Goal: Information Seeking & Learning: Learn about a topic

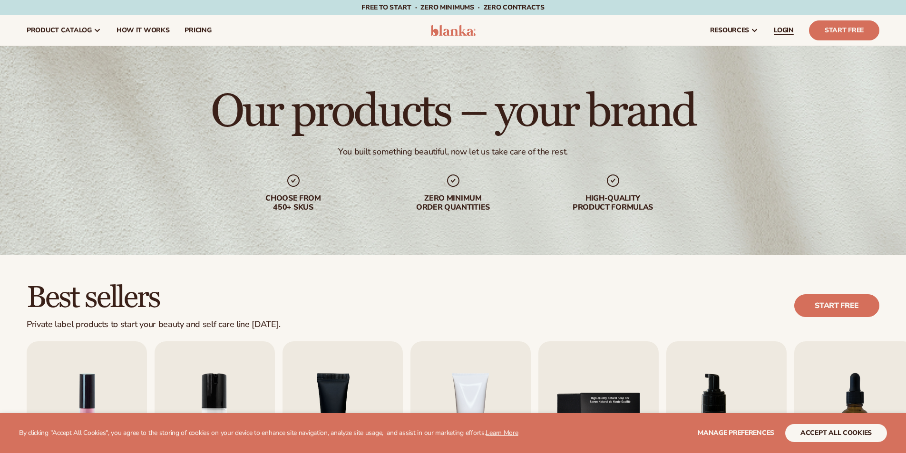
click at [786, 31] on span "LOGIN" at bounding box center [783, 31] width 20 height 8
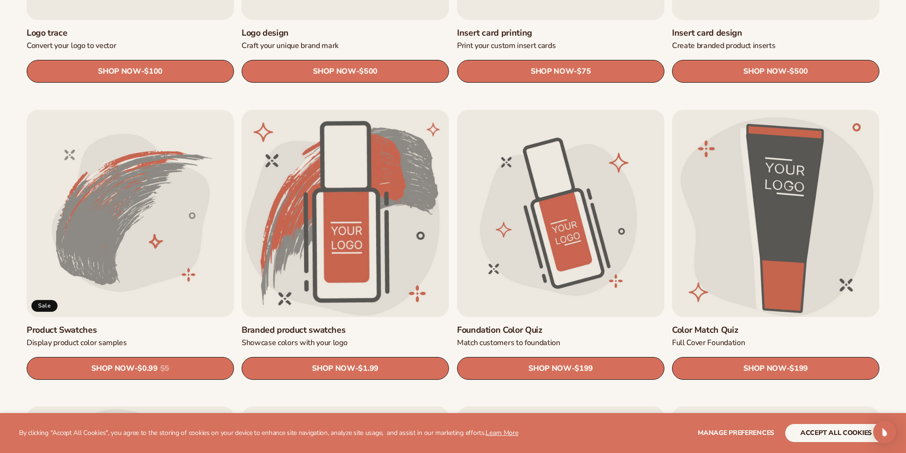
scroll to position [570, 0]
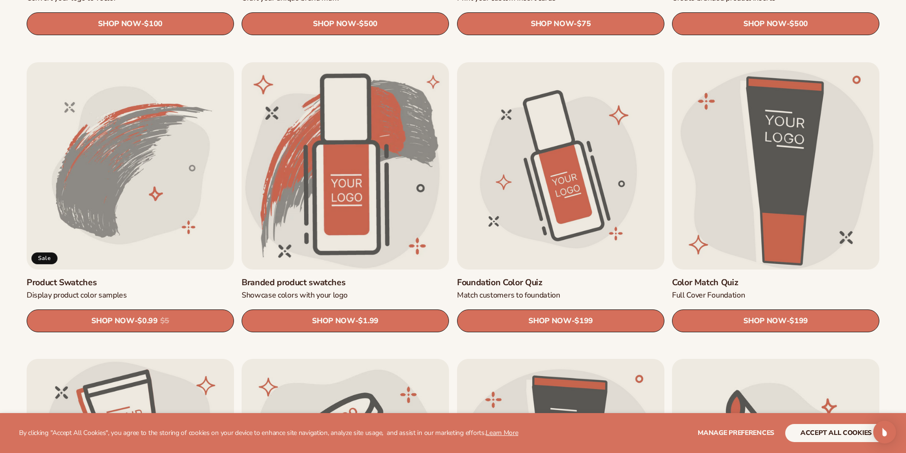
click at [739, 277] on link "Color Match Quiz" at bounding box center [775, 282] width 207 height 11
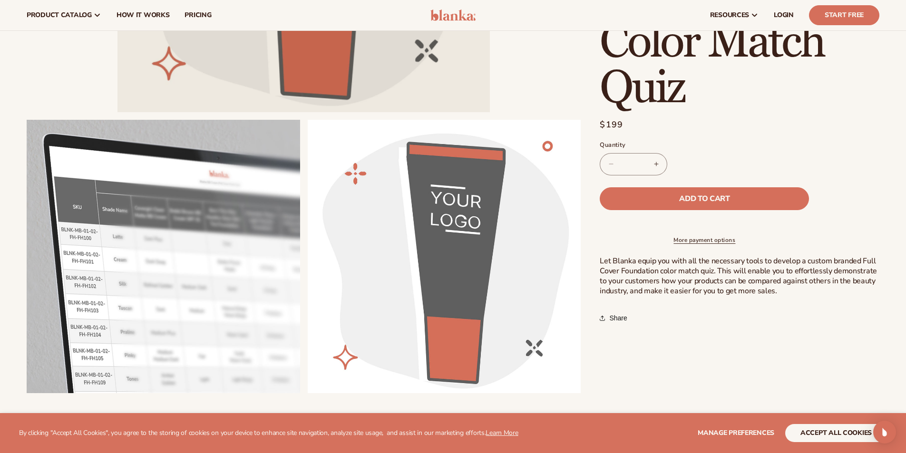
scroll to position [285, 0]
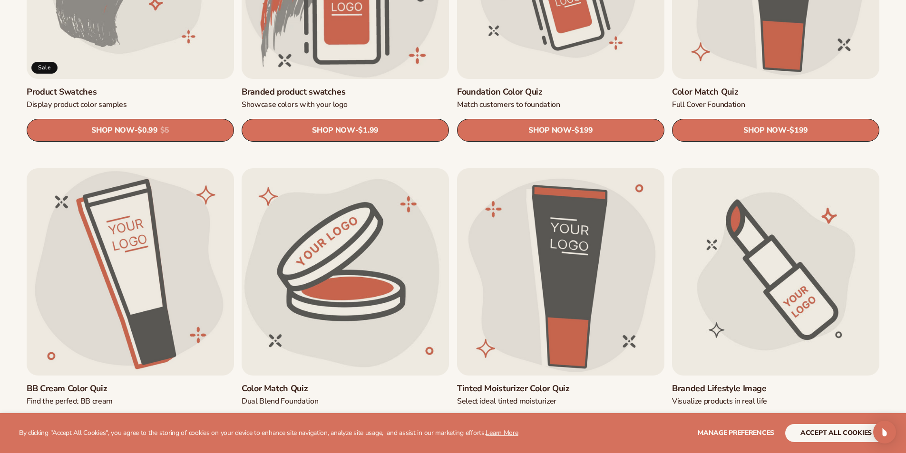
scroll to position [809, 0]
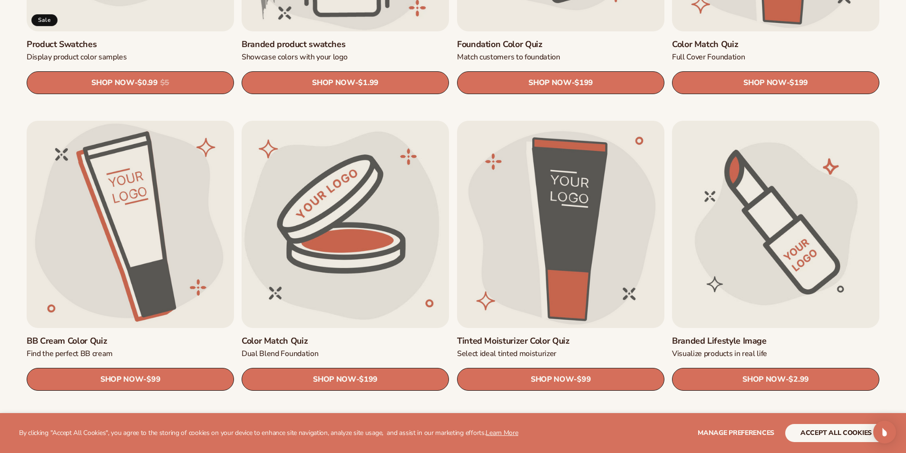
click at [730, 336] on link "Branded Lifestyle Image" at bounding box center [775, 341] width 207 height 11
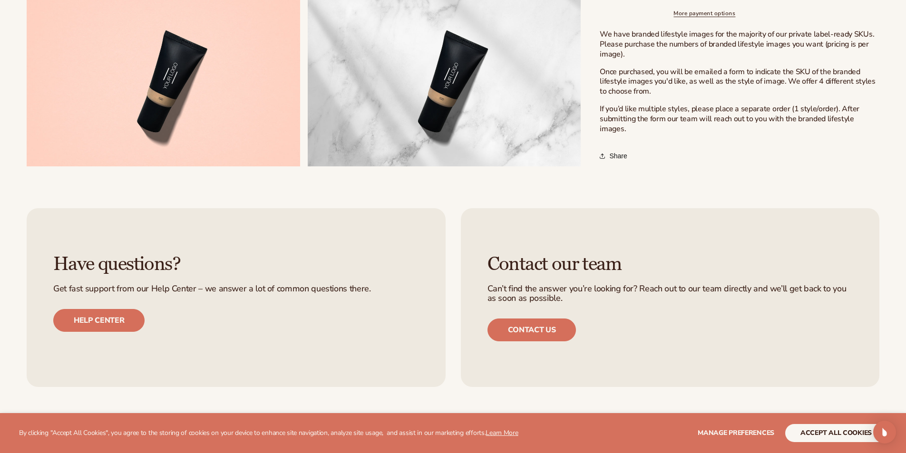
scroll to position [665, 0]
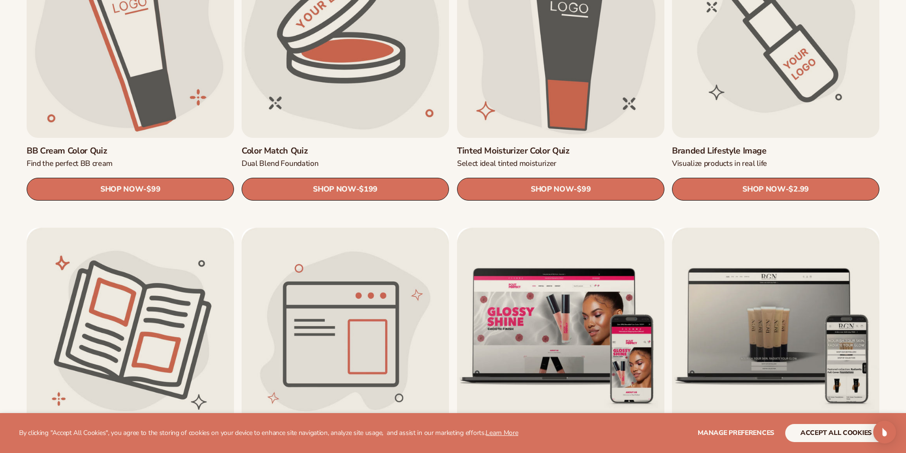
scroll to position [1094, 0]
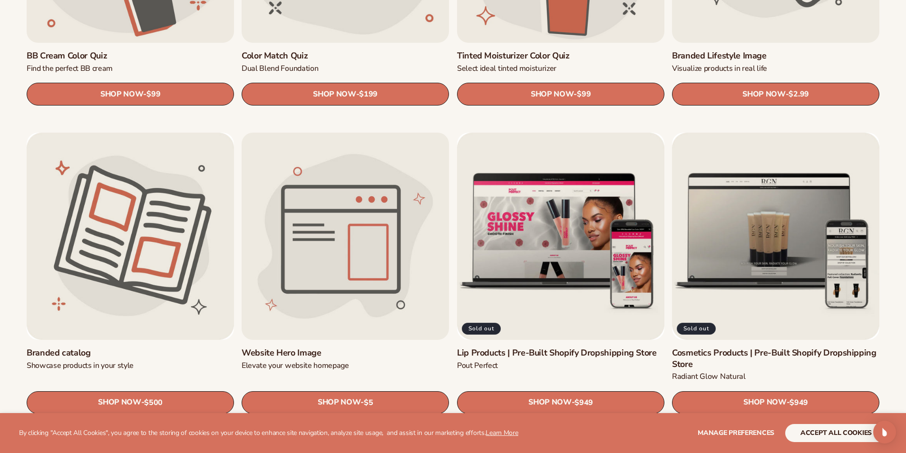
click at [368, 347] on link "Website Hero Image" at bounding box center [344, 352] width 207 height 11
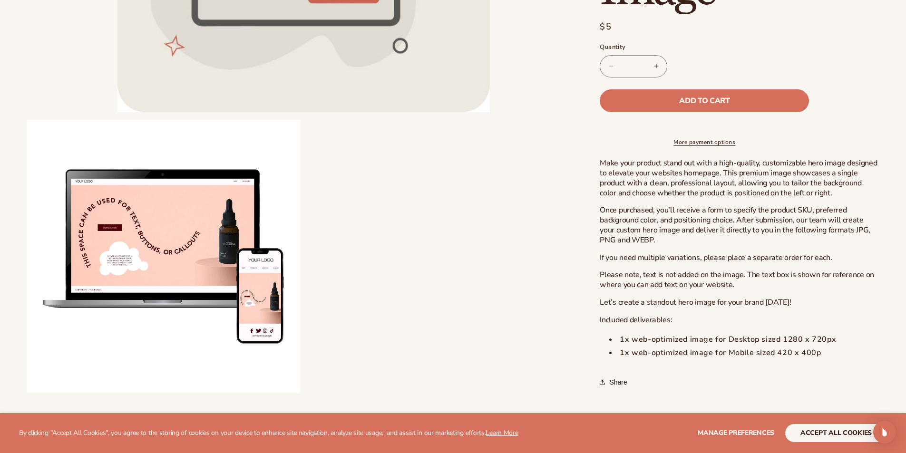
scroll to position [380, 0]
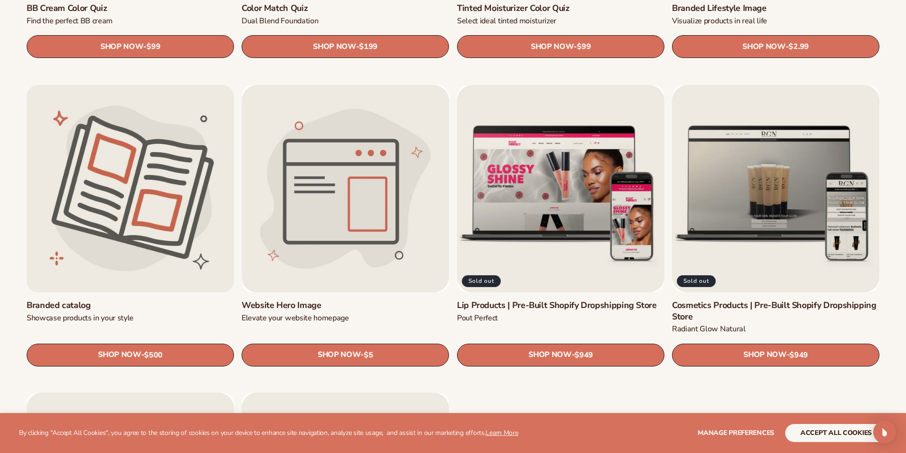
scroll to position [1189, 0]
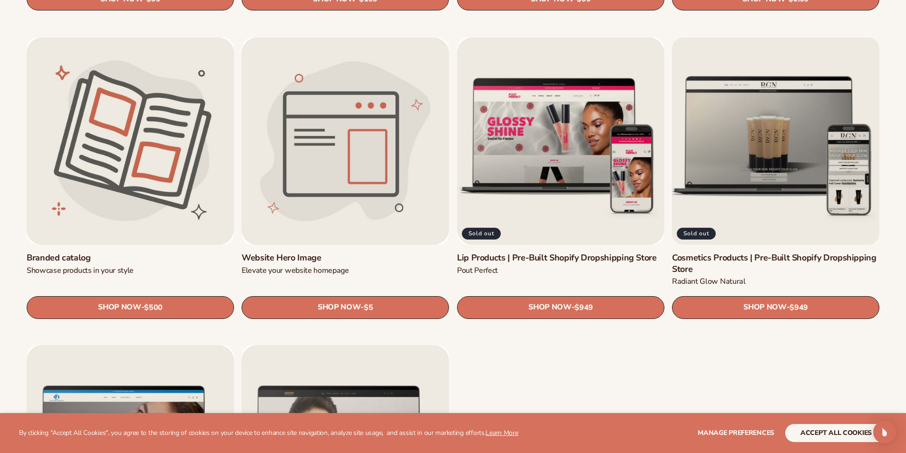
click at [725, 252] on link "Cosmetics Products | Pre-Built Shopify Dropshipping Store" at bounding box center [775, 263] width 207 height 22
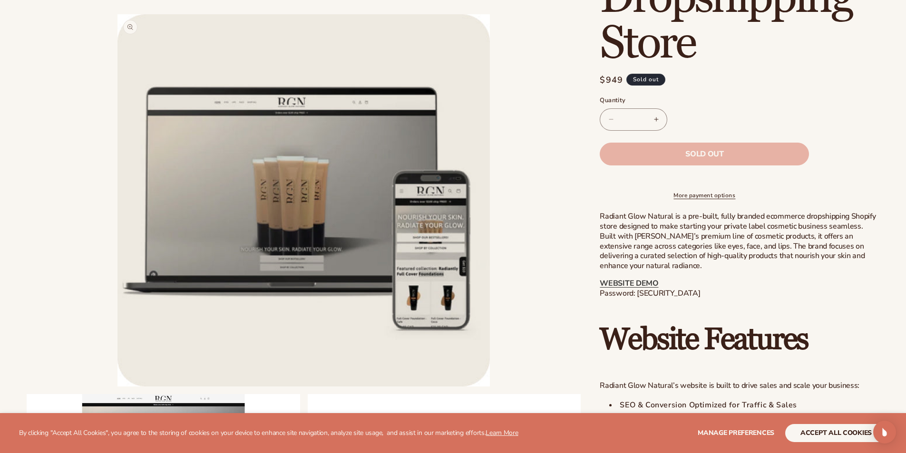
scroll to position [475, 0]
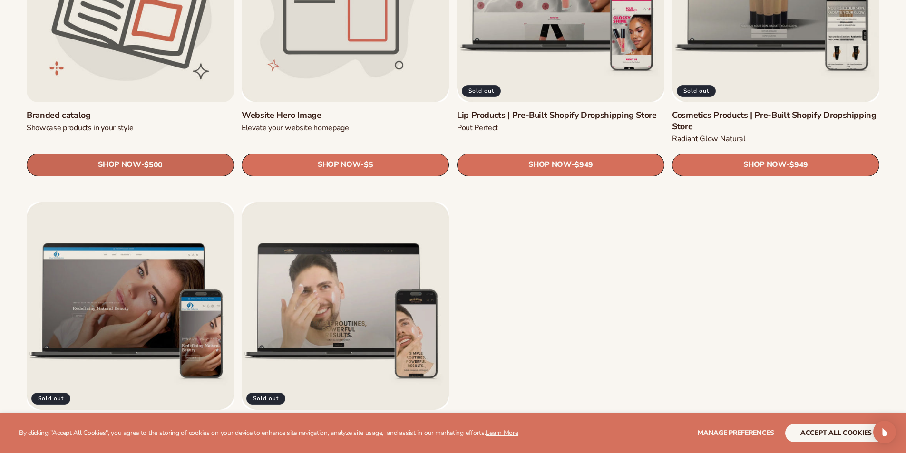
scroll to position [1427, 0]
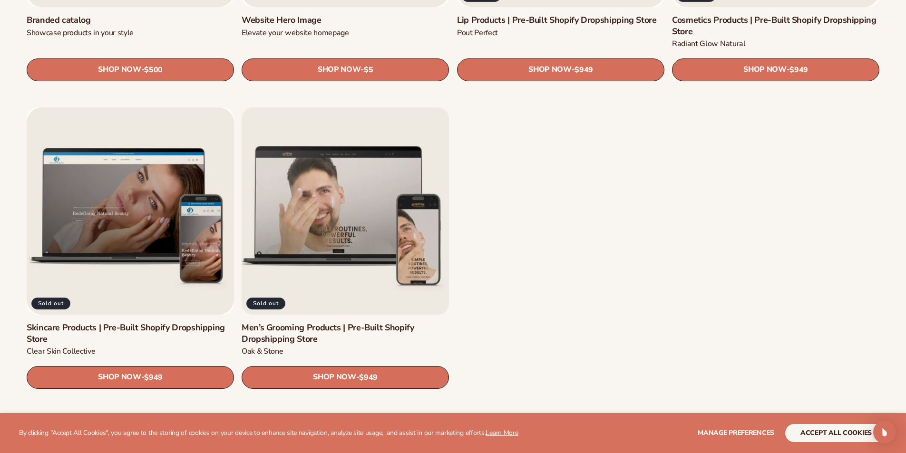
click at [304, 323] on link "Men’s Grooming Products | Pre-Built Shopify Dropshipping Store" at bounding box center [344, 334] width 207 height 22
